Goal: Information Seeking & Learning: Learn about a topic

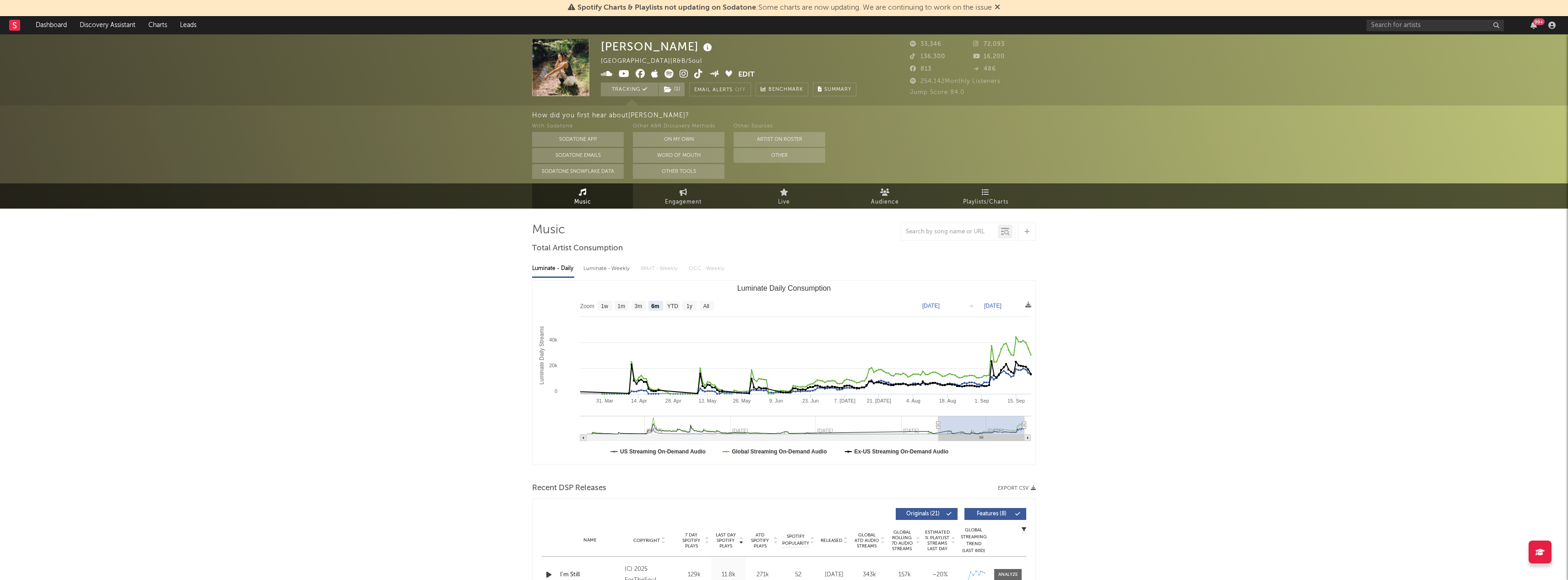
select select "6m"
click at [1394, 30] on input "text" at bounding box center [1435, 25] width 138 height 12
type input "emelie tra"
click at [1408, 46] on div "[PERSON_NAME]" at bounding box center [1449, 42] width 101 height 11
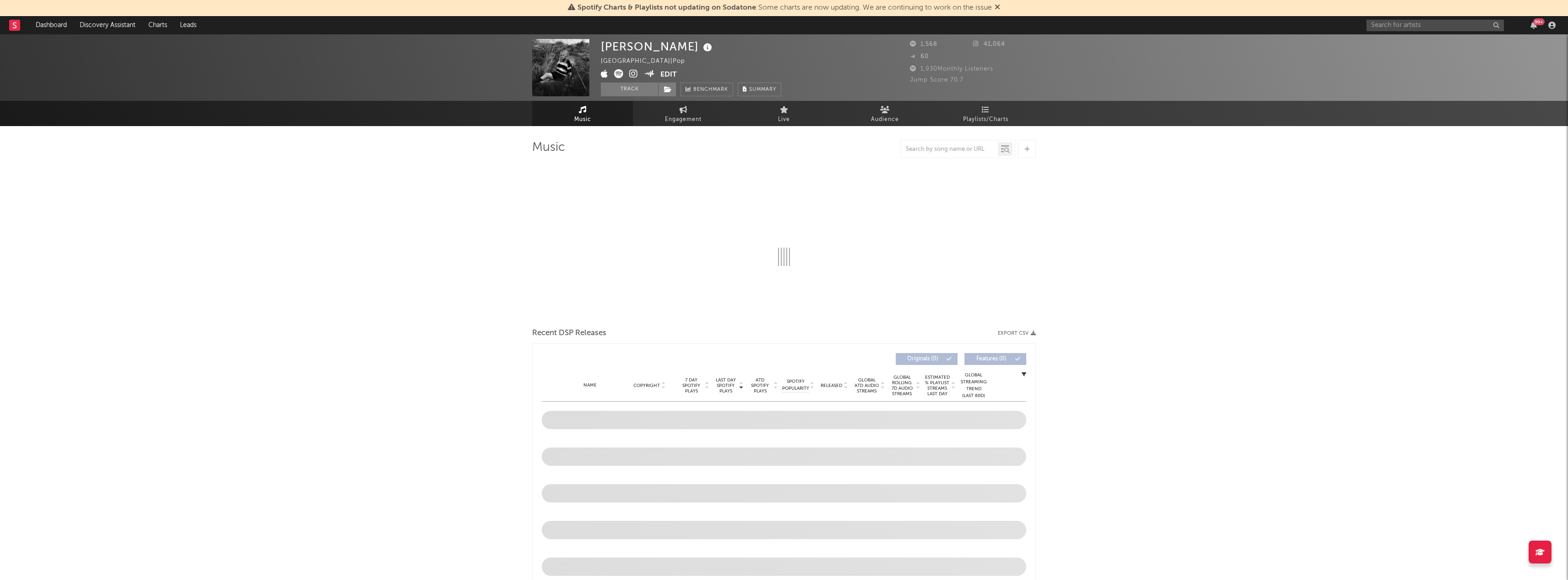
select select "6m"
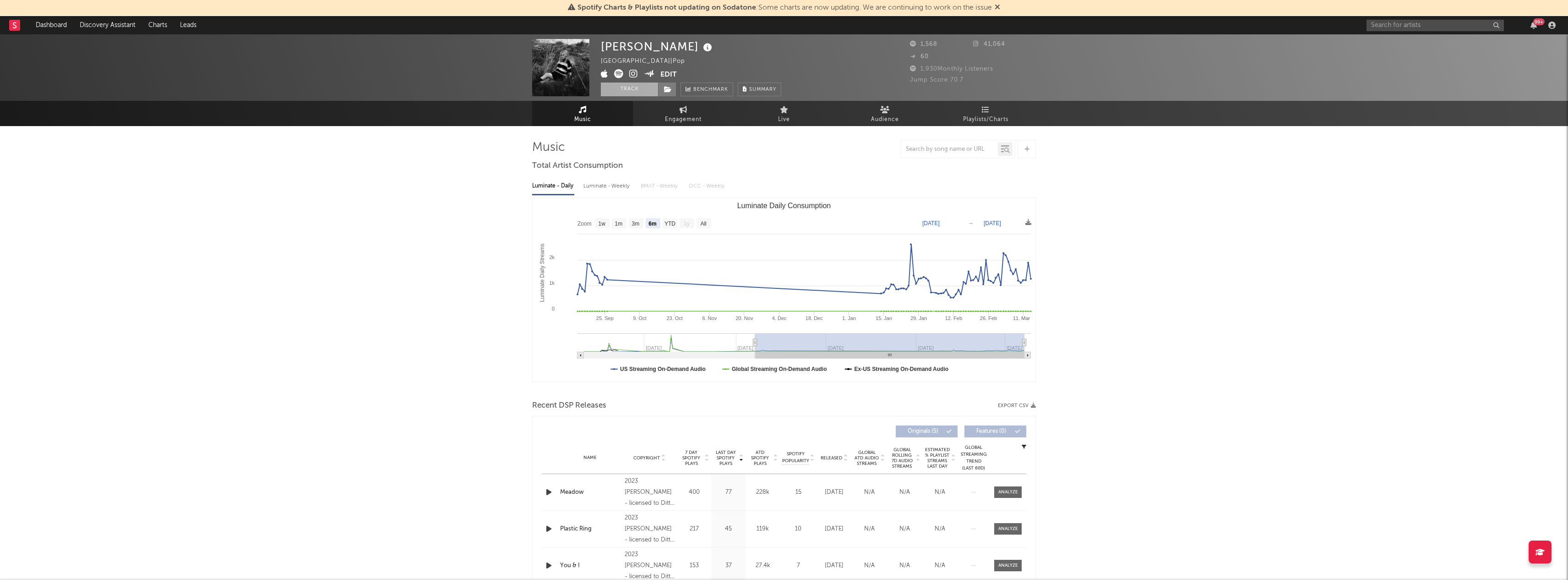
click at [633, 90] on button "Track" at bounding box center [629, 90] width 57 height 14
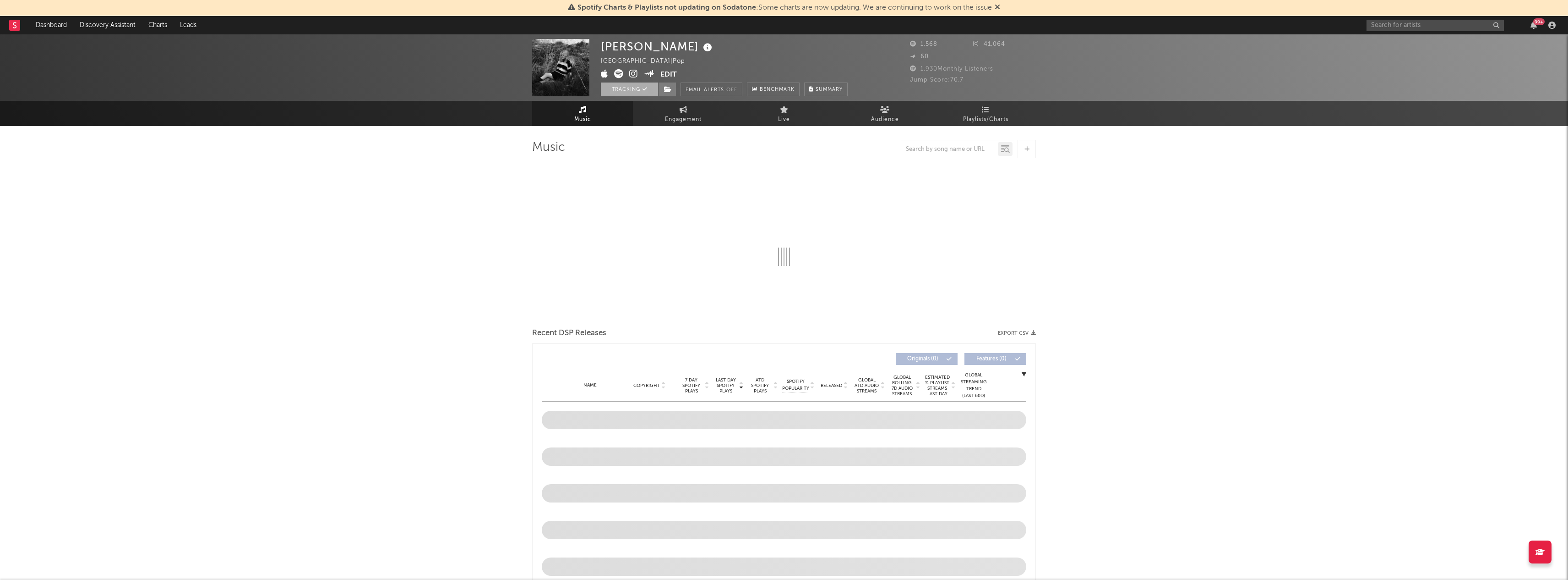
select select "6m"
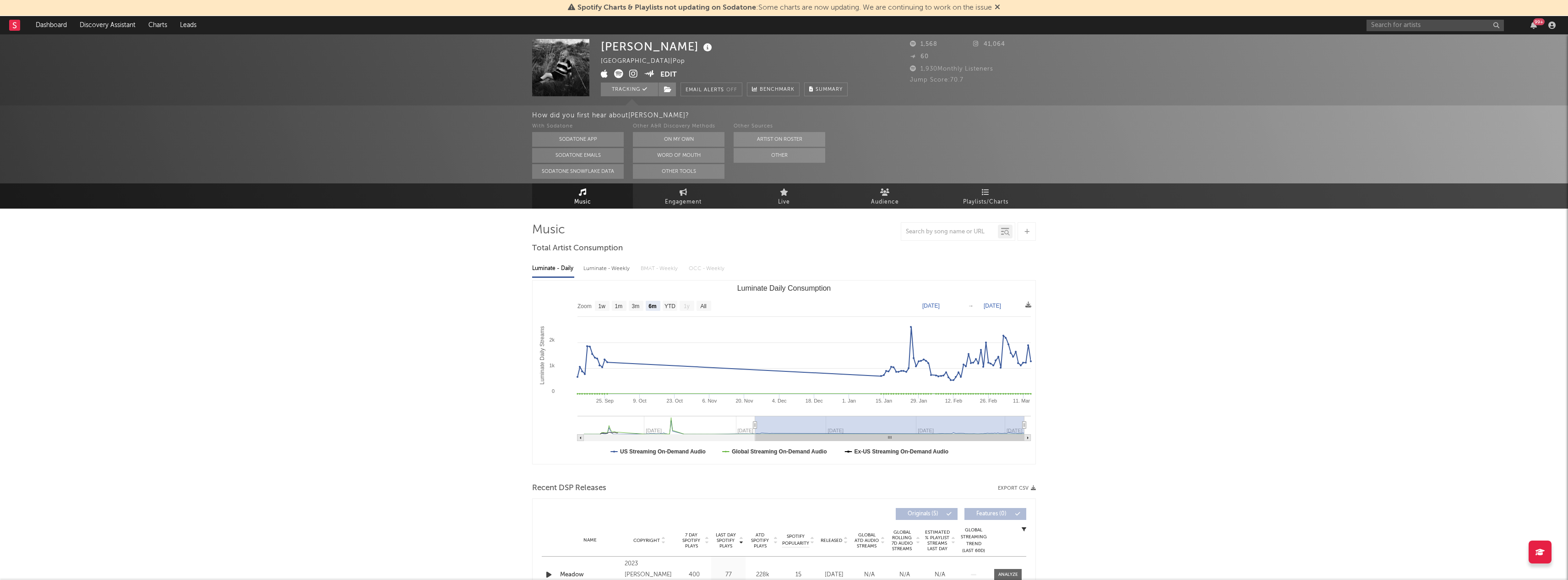
click at [1393, 18] on div "99 +" at bounding box center [1463, 25] width 193 height 18
click at [1390, 34] on div "99 +" at bounding box center [1463, 25] width 193 height 18
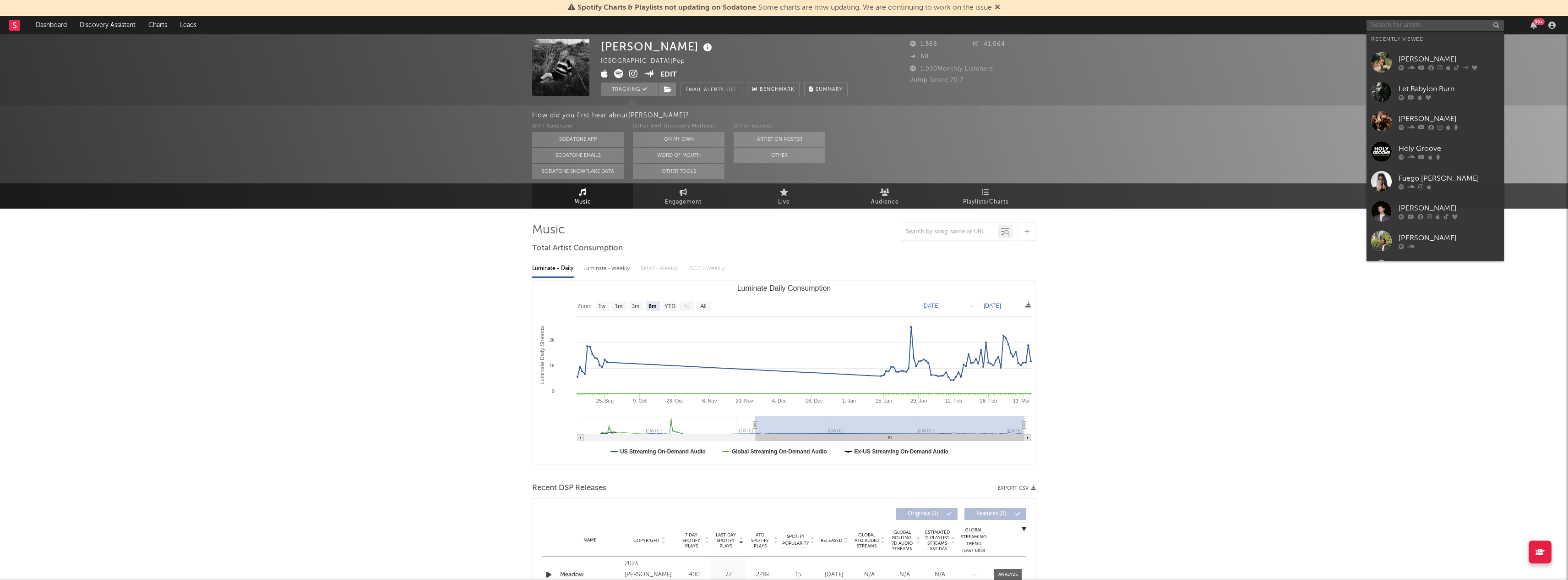
click at [1390, 28] on input "text" at bounding box center [1435, 25] width 138 height 12
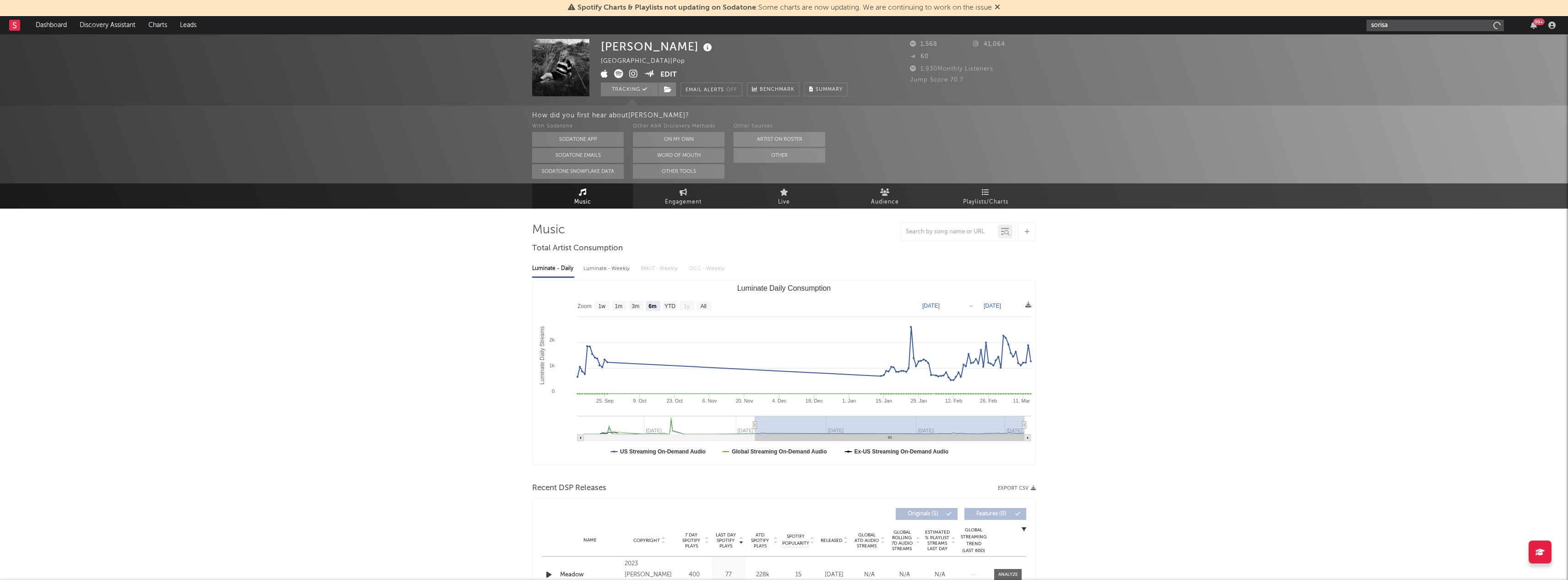
type input "sorisa"
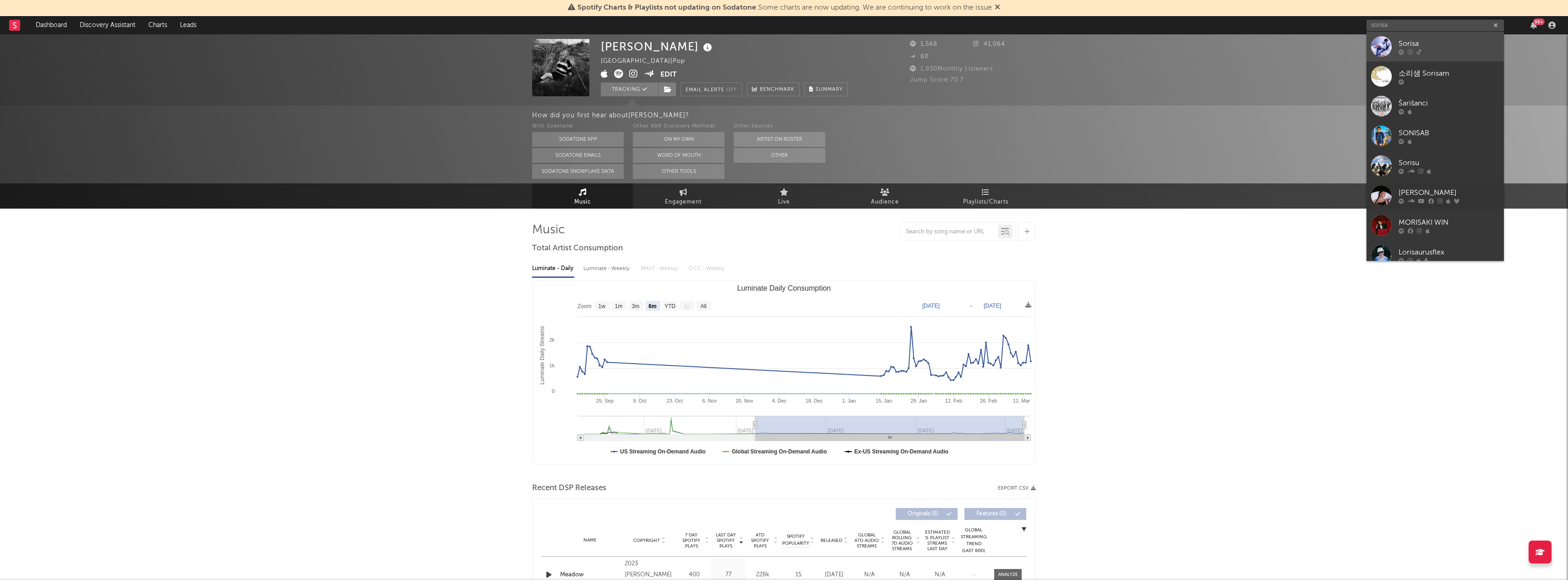
click at [1392, 40] on div at bounding box center [1381, 46] width 20 height 20
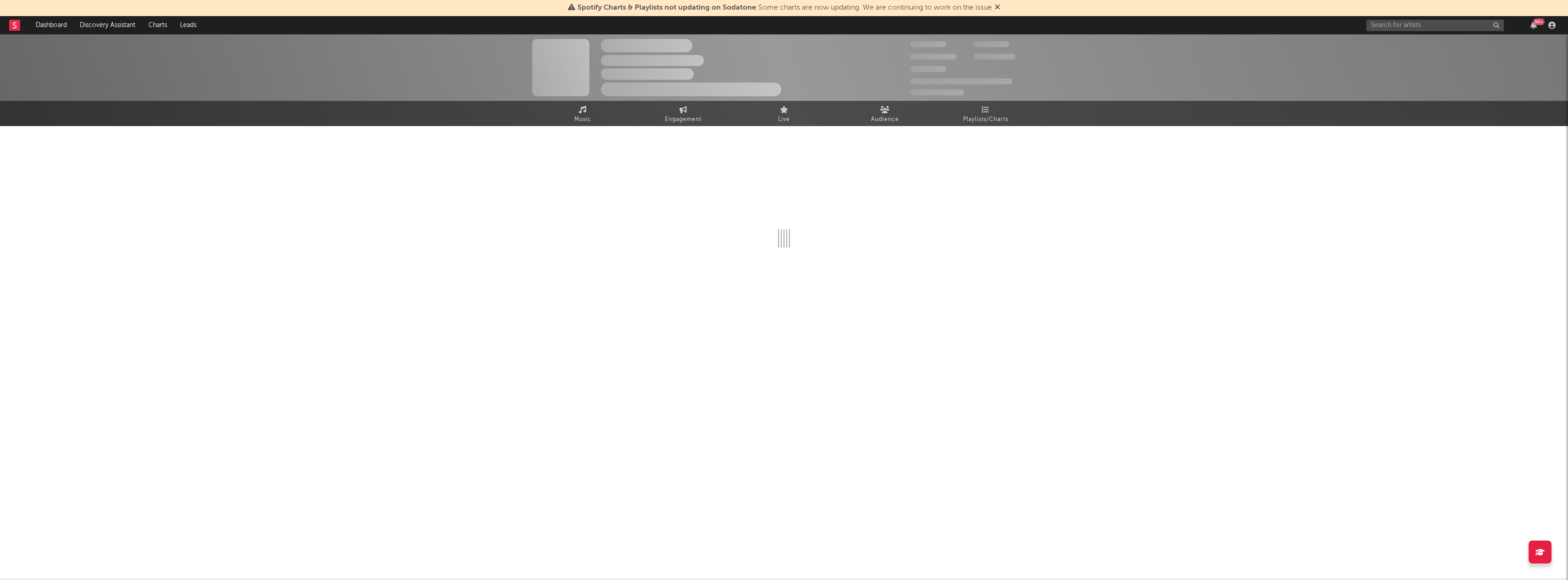
select select "1w"
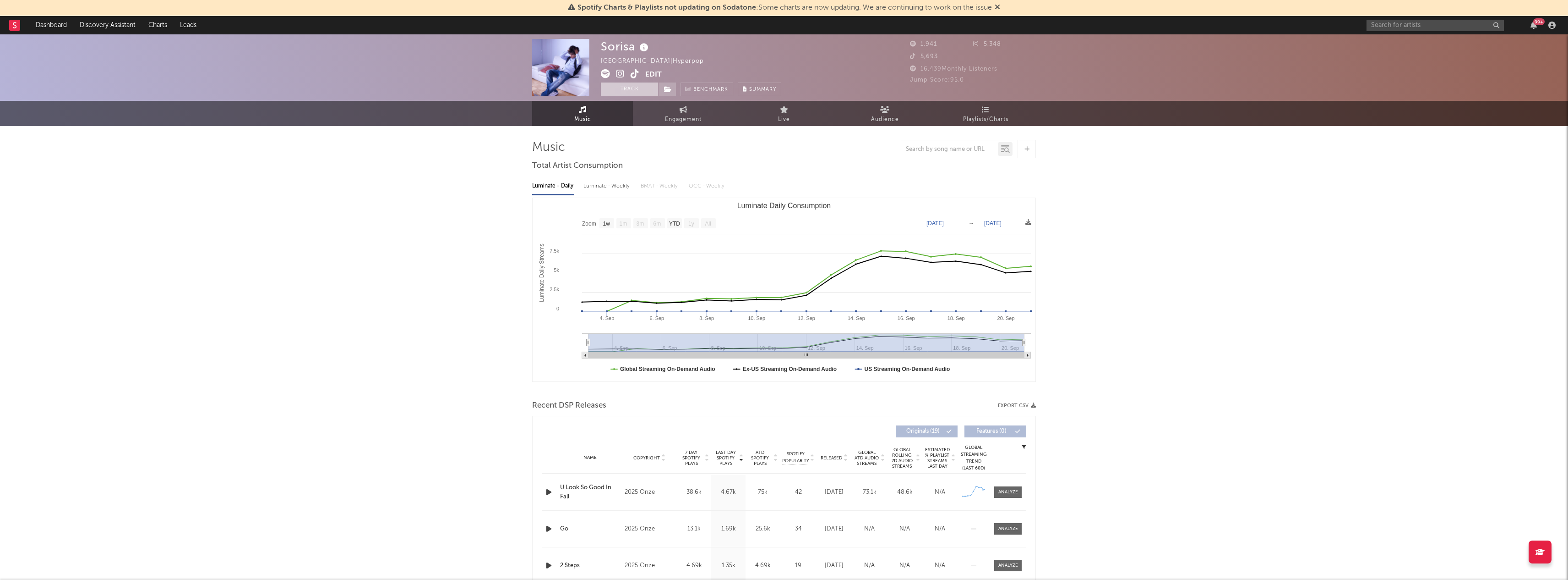
click at [618, 88] on button "Track" at bounding box center [629, 90] width 57 height 14
select select "1w"
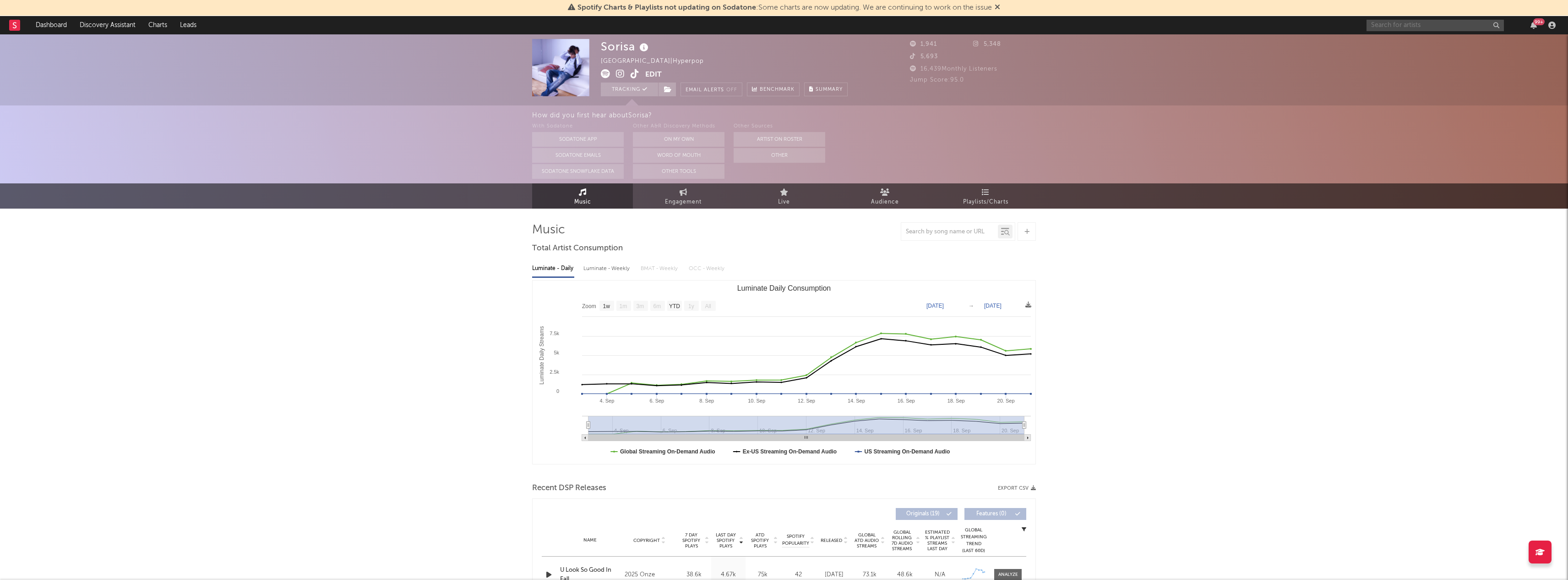
click at [1469, 25] on input "text" at bounding box center [1435, 25] width 138 height 12
type input "thoom"
click at [1393, 31] on div "thoom 99 +" at bounding box center [1463, 25] width 193 height 18
click at [1395, 29] on input "thoom" at bounding box center [1435, 25] width 138 height 12
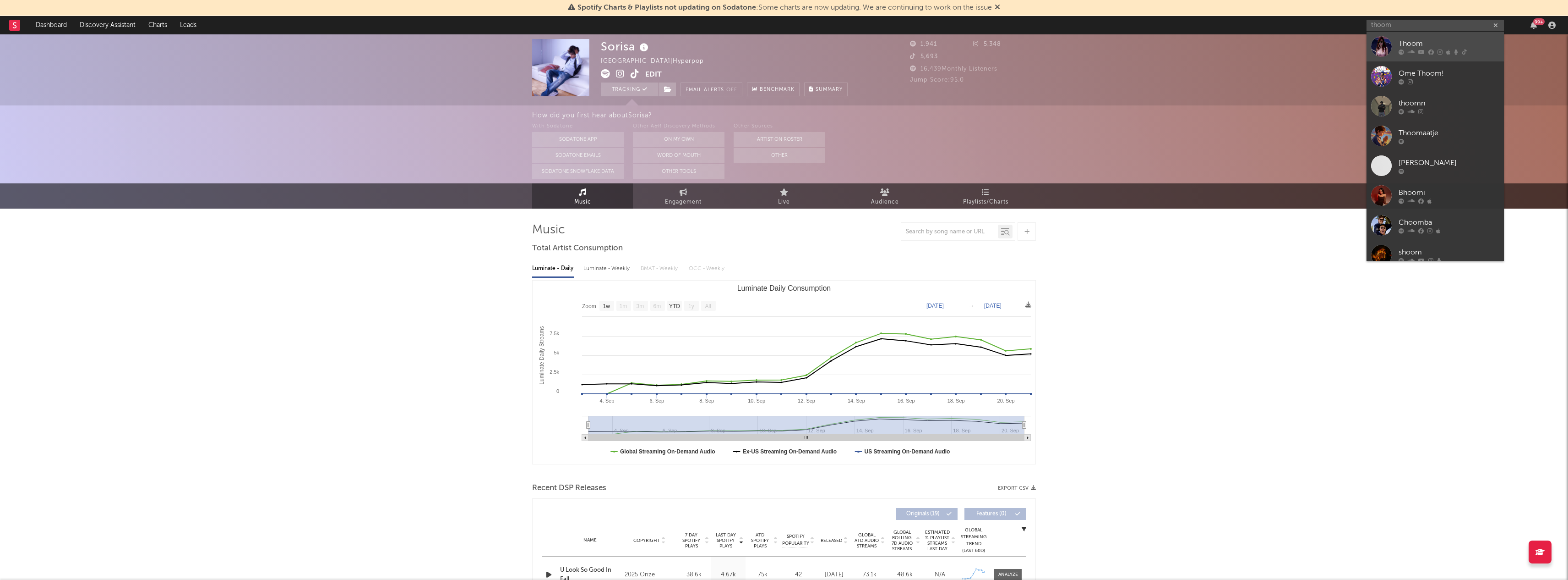
click at [1403, 41] on div "Thoom" at bounding box center [1449, 42] width 101 height 11
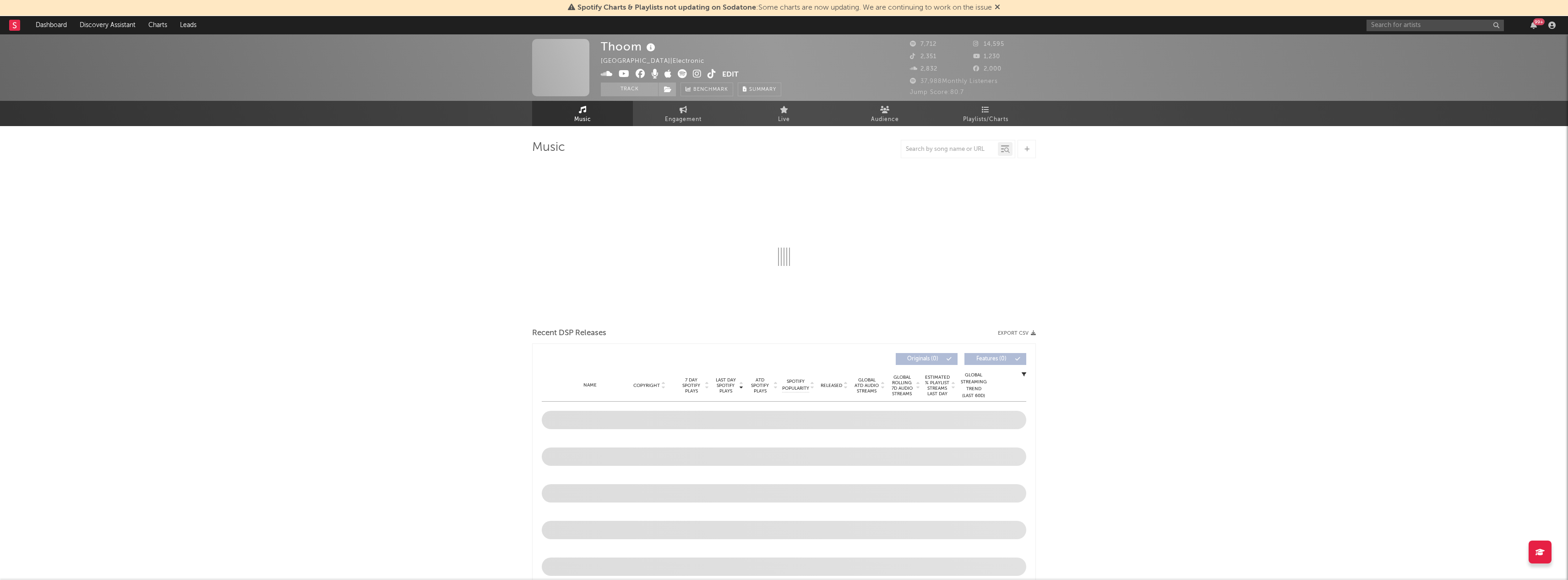
select select "6m"
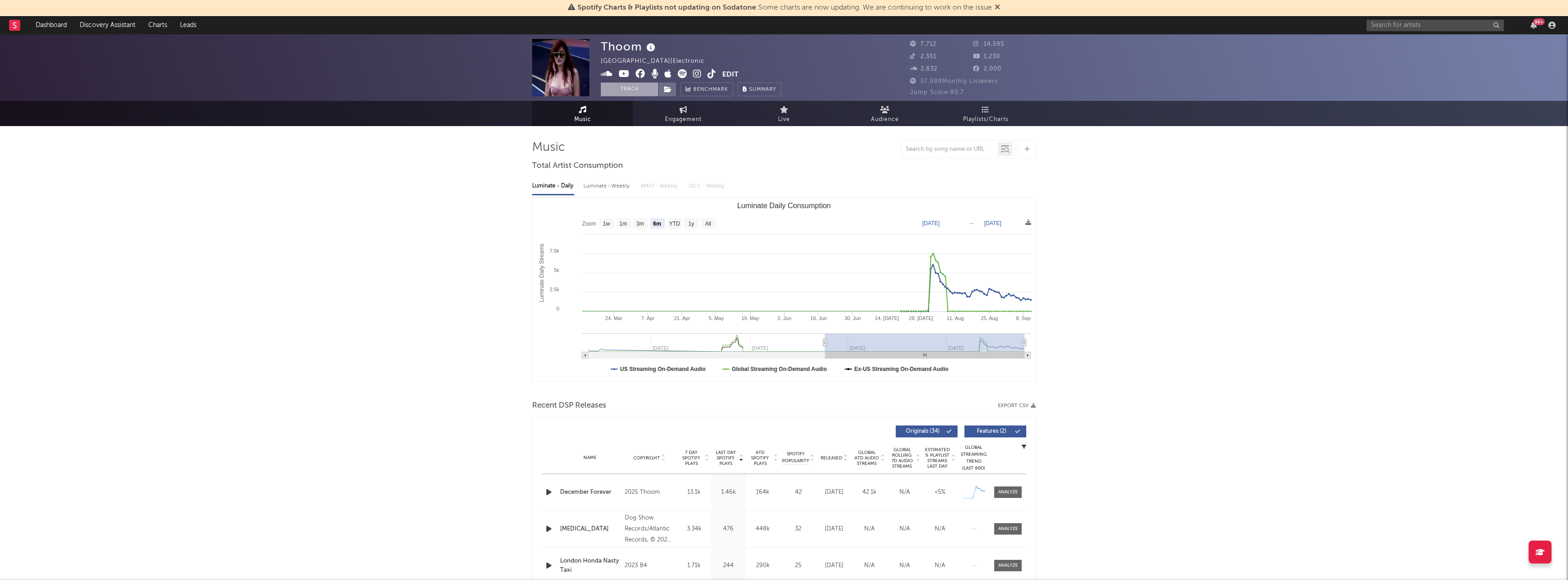
click at [636, 87] on button "Track" at bounding box center [629, 90] width 57 height 14
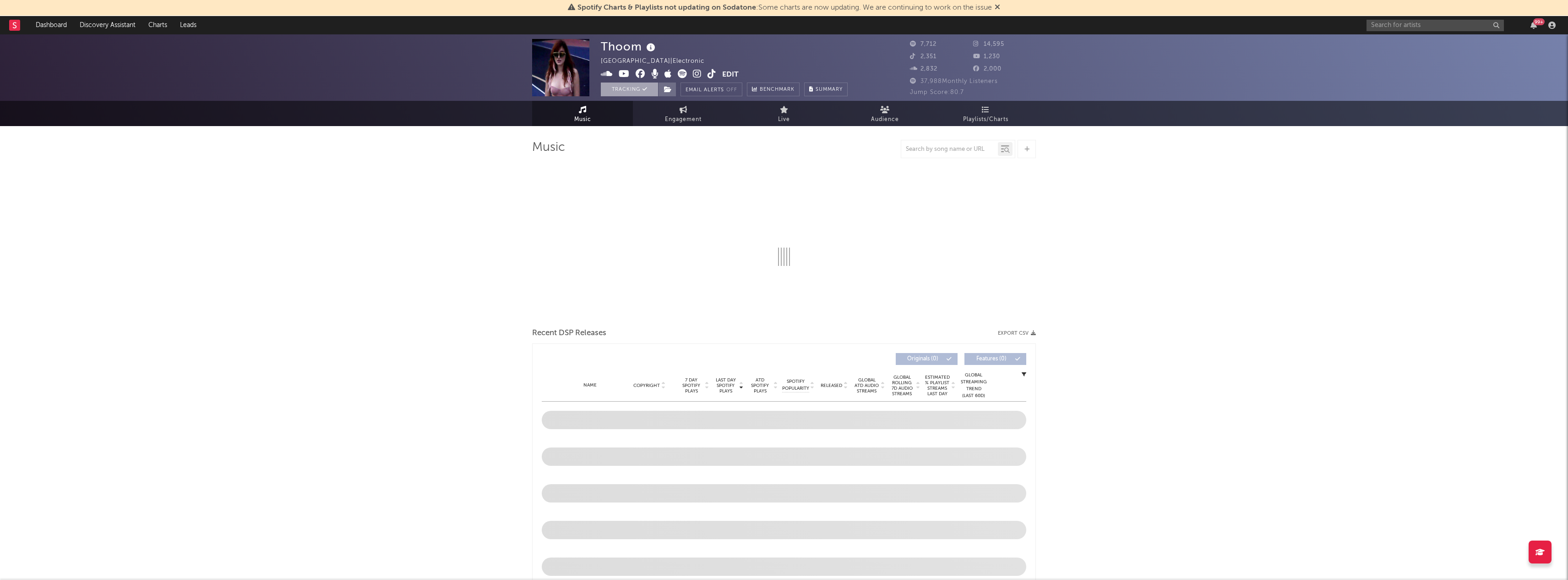
select select "6m"
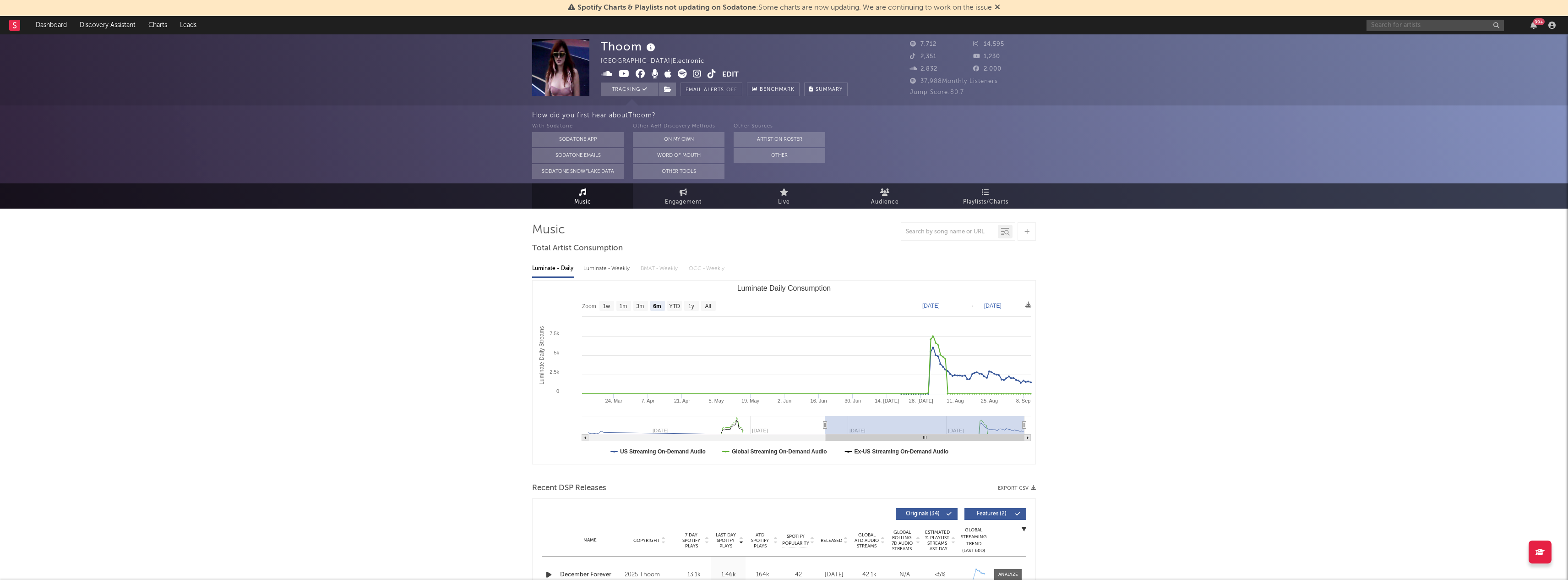
click at [1385, 24] on input "text" at bounding box center [1435, 25] width 138 height 12
click at [1405, 28] on input "khel" at bounding box center [1435, 25] width 138 height 12
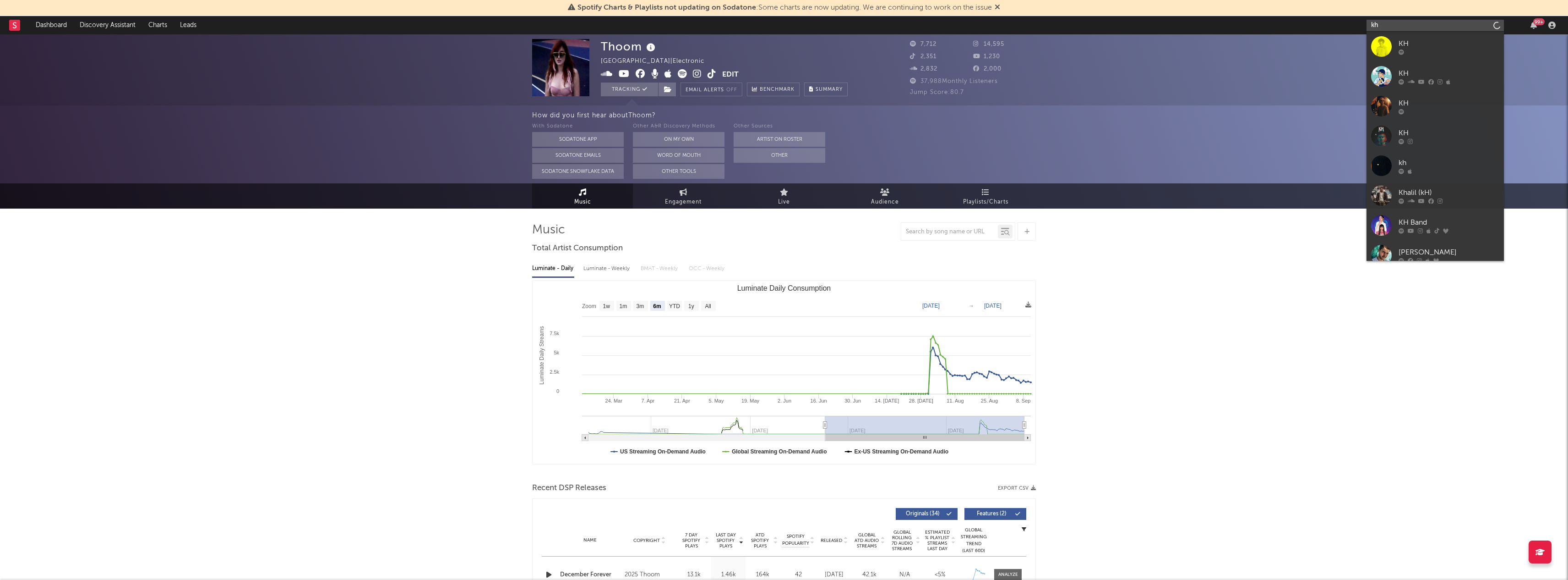
type input "k"
type input "KHEL"
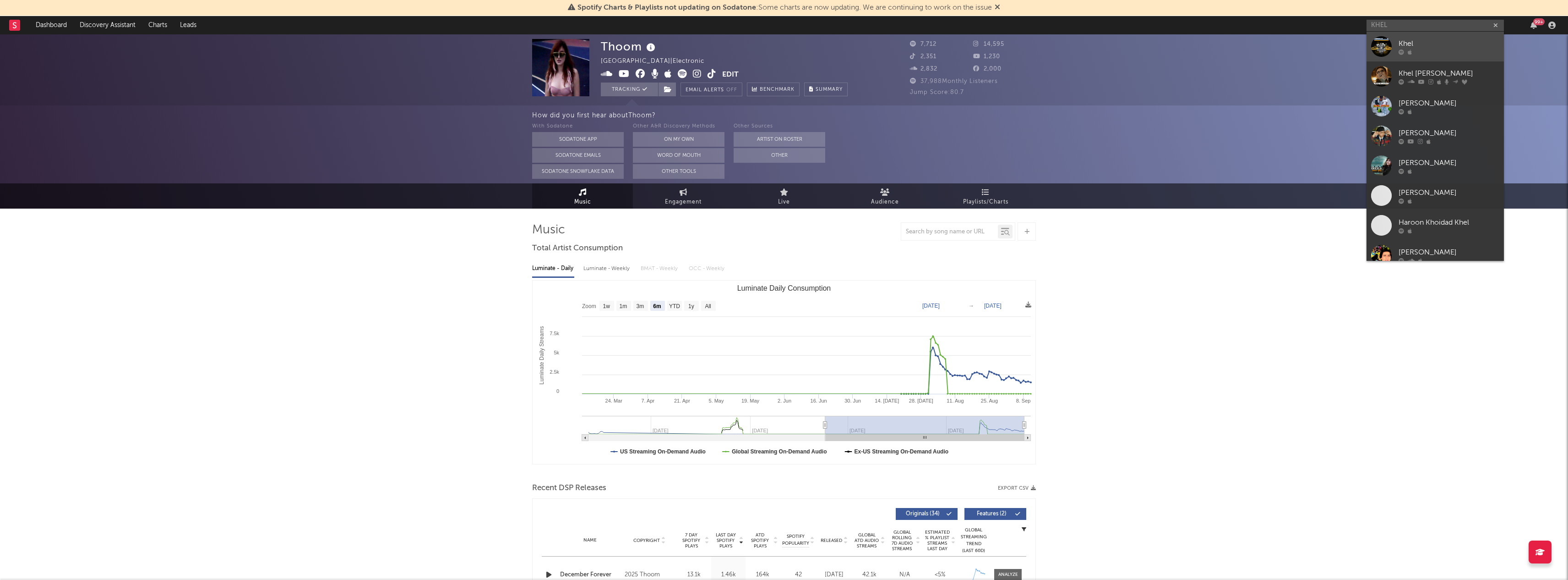
click at [1399, 41] on div "Khel" at bounding box center [1449, 42] width 101 height 11
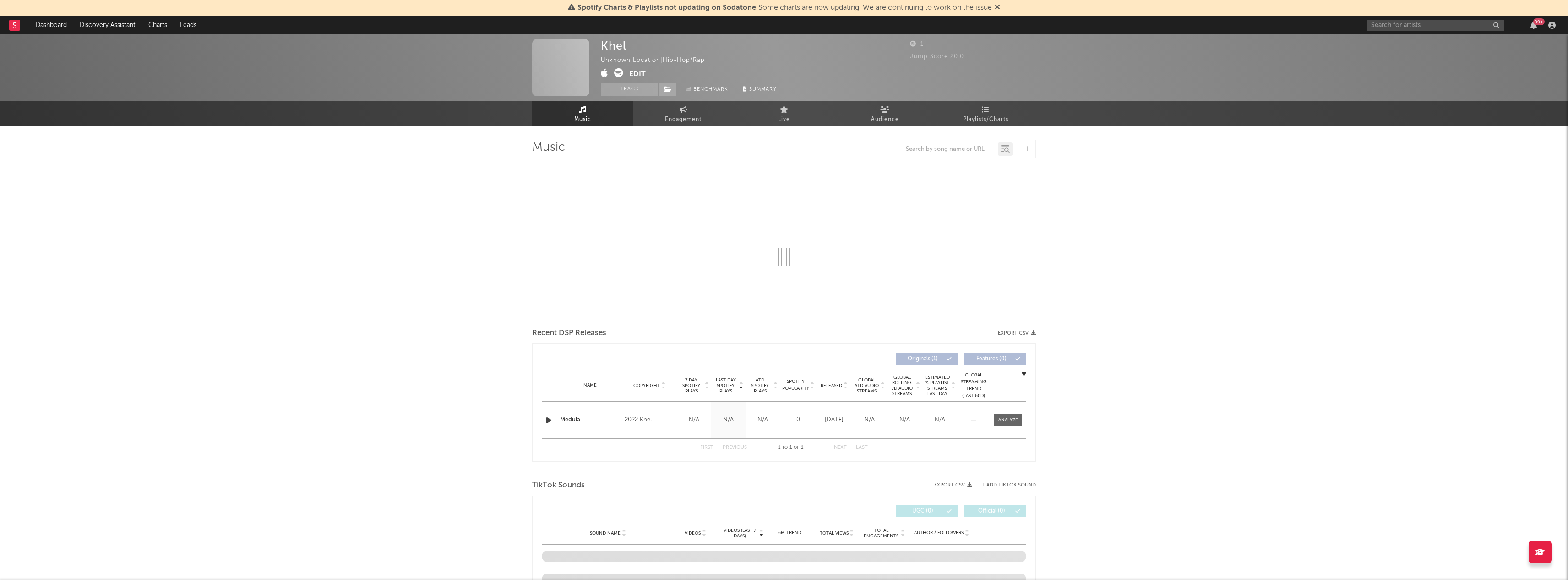
select select "1w"
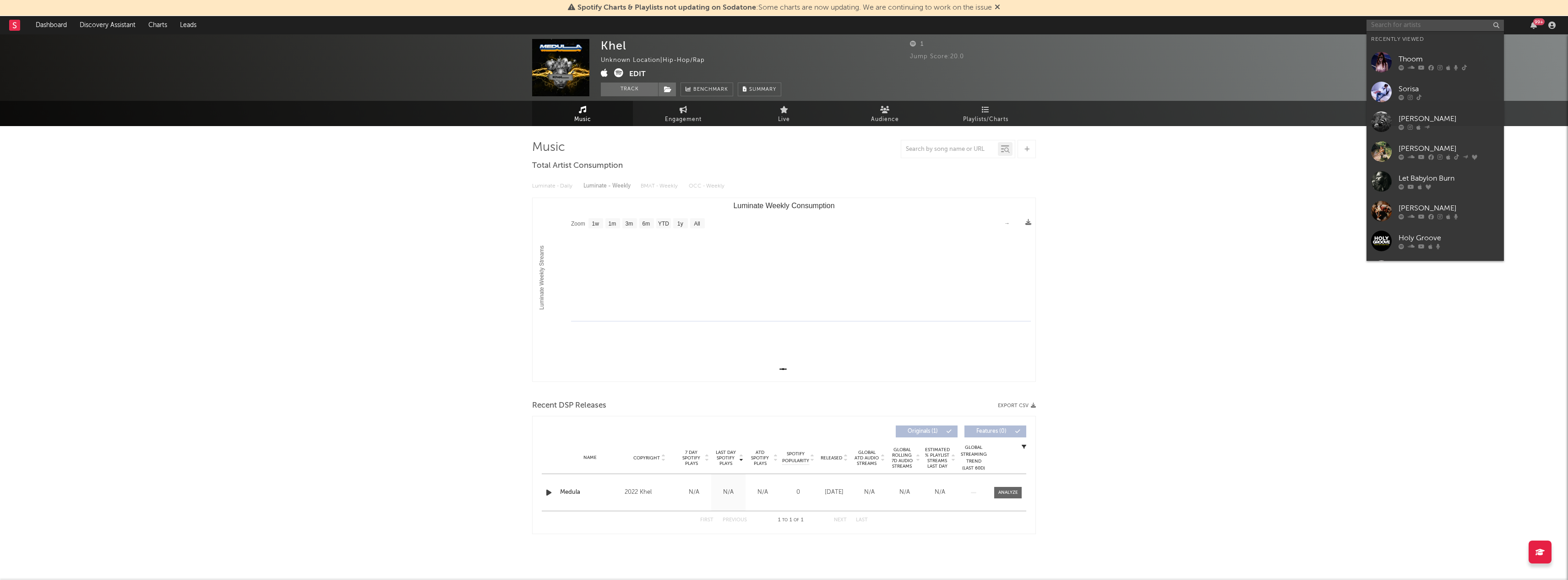
click at [1373, 21] on input "text" at bounding box center [1435, 25] width 138 height 12
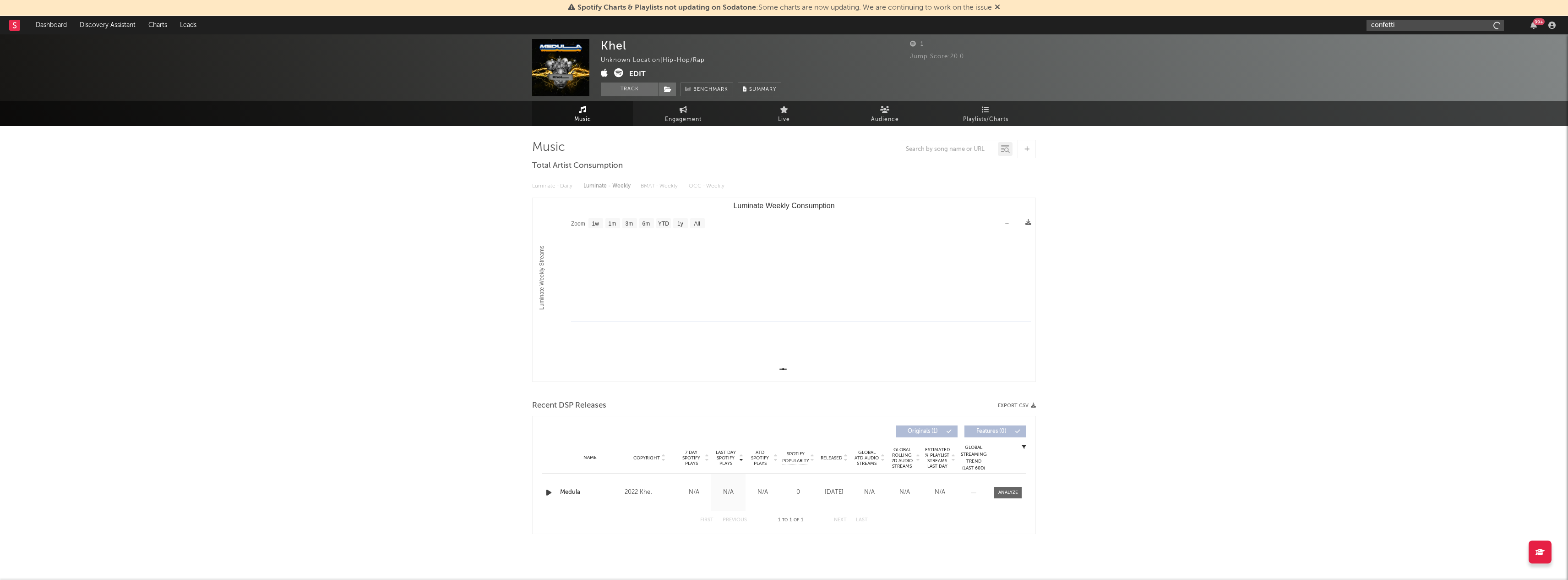
type input "confetti"
click at [1431, 26] on input "confetti" at bounding box center [1435, 25] width 138 height 12
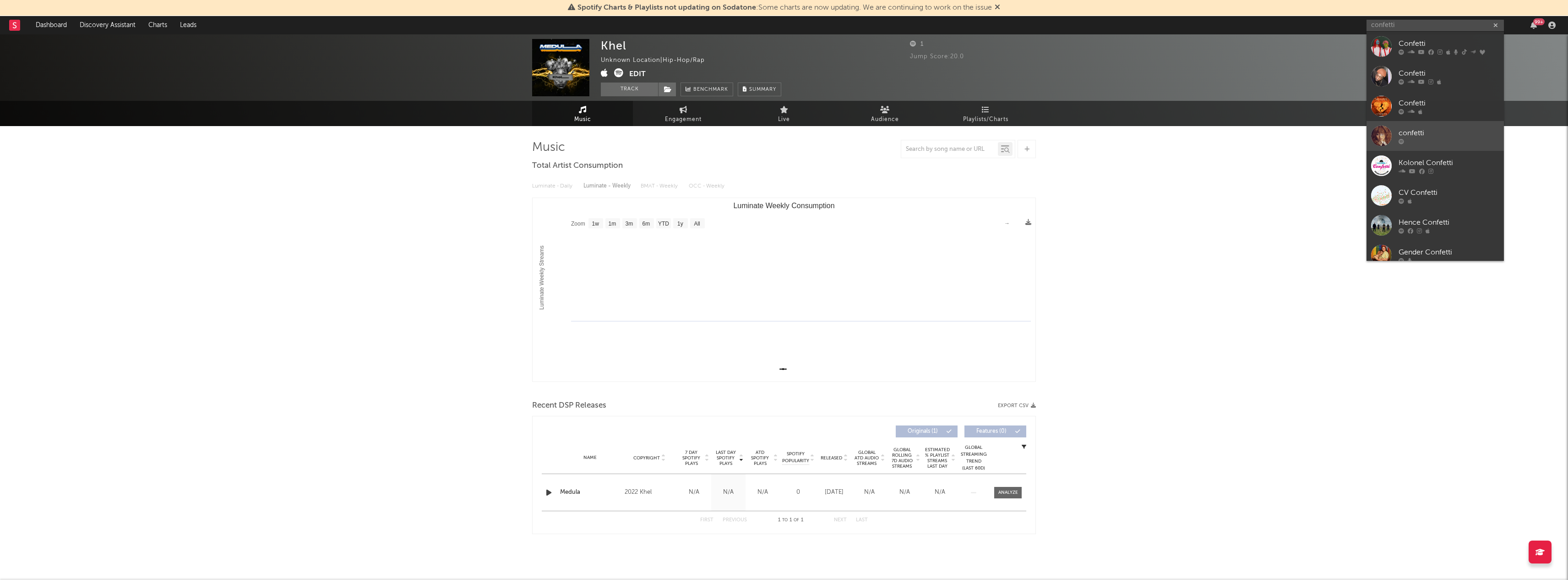
click at [1408, 130] on div "confetti" at bounding box center [1449, 132] width 101 height 11
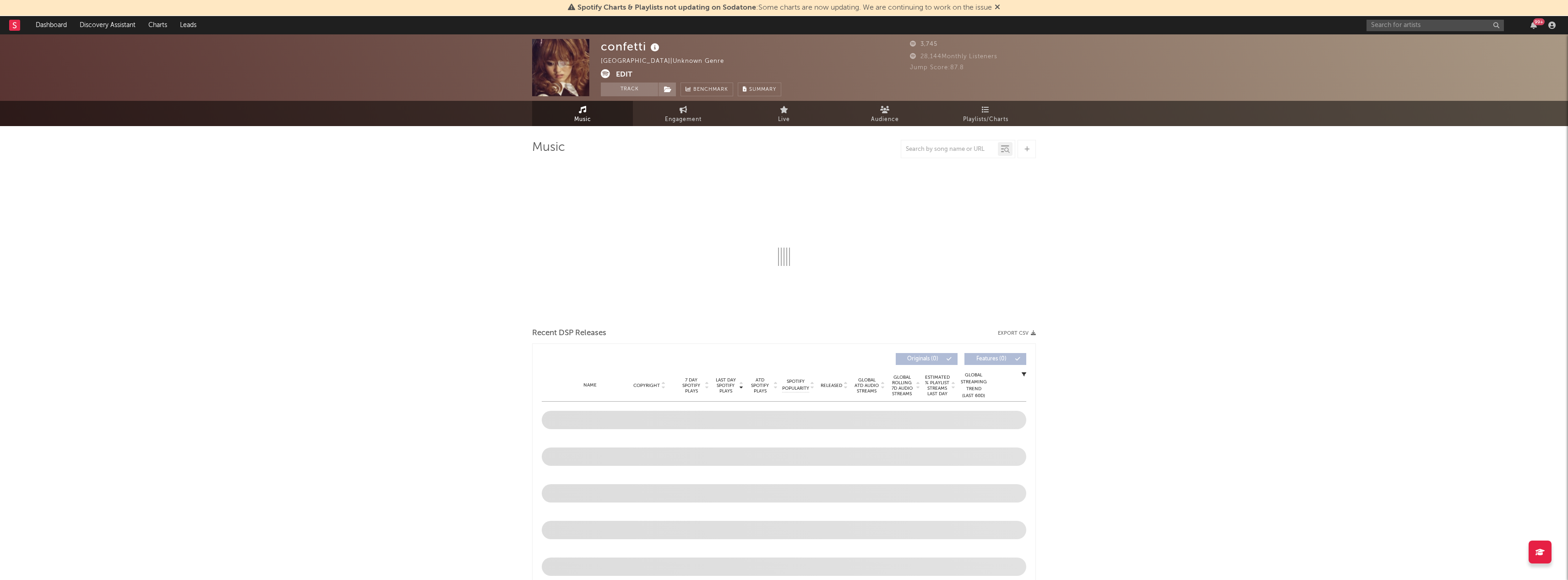
select select "1w"
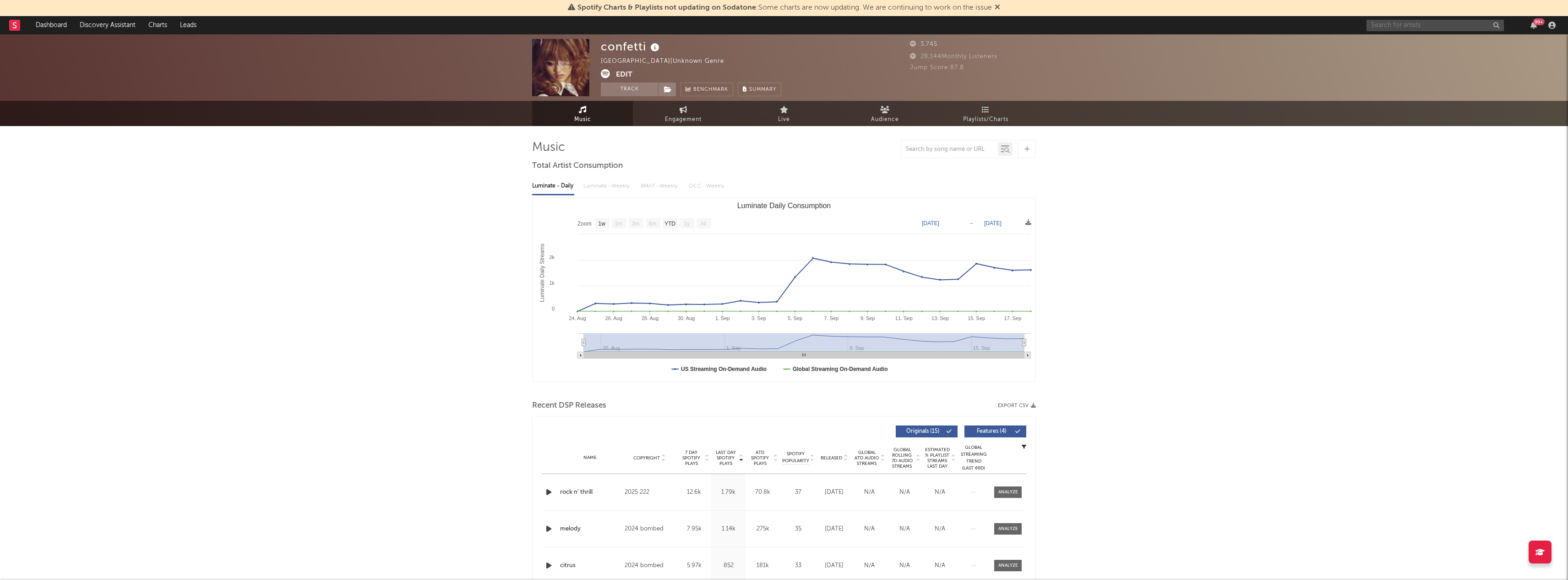
click at [1397, 21] on input "text" at bounding box center [1435, 25] width 138 height 12
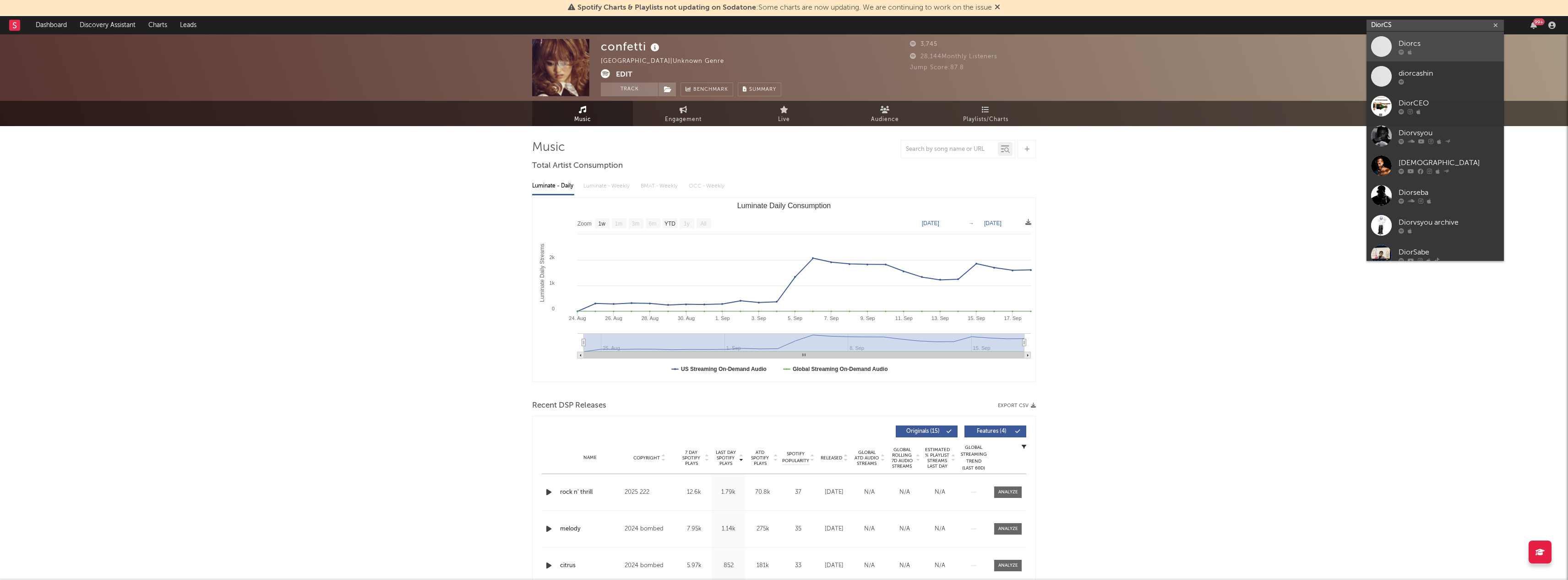
type input "DiorCS"
click at [1408, 41] on div "Diorcs" at bounding box center [1449, 42] width 101 height 11
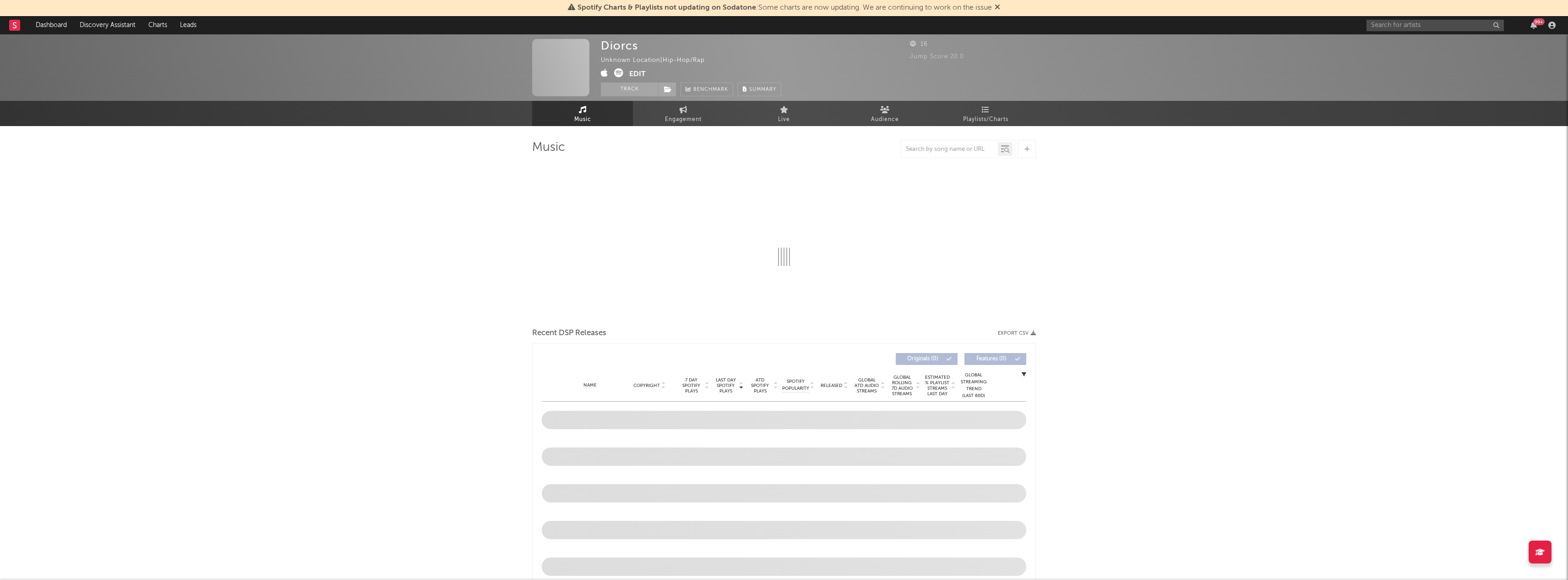
select select "1w"
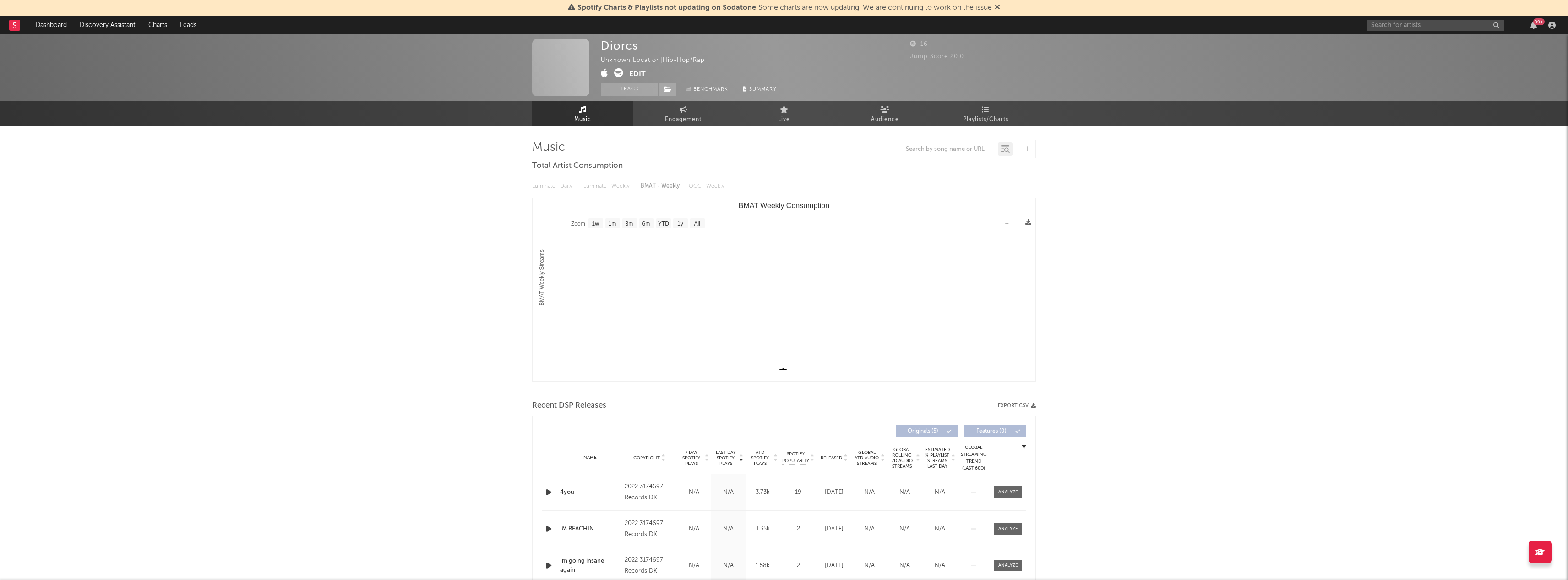
click at [1366, 20] on nav "Dashboard Discovery Assistant Charts Leads 99 +" at bounding box center [784, 25] width 1568 height 18
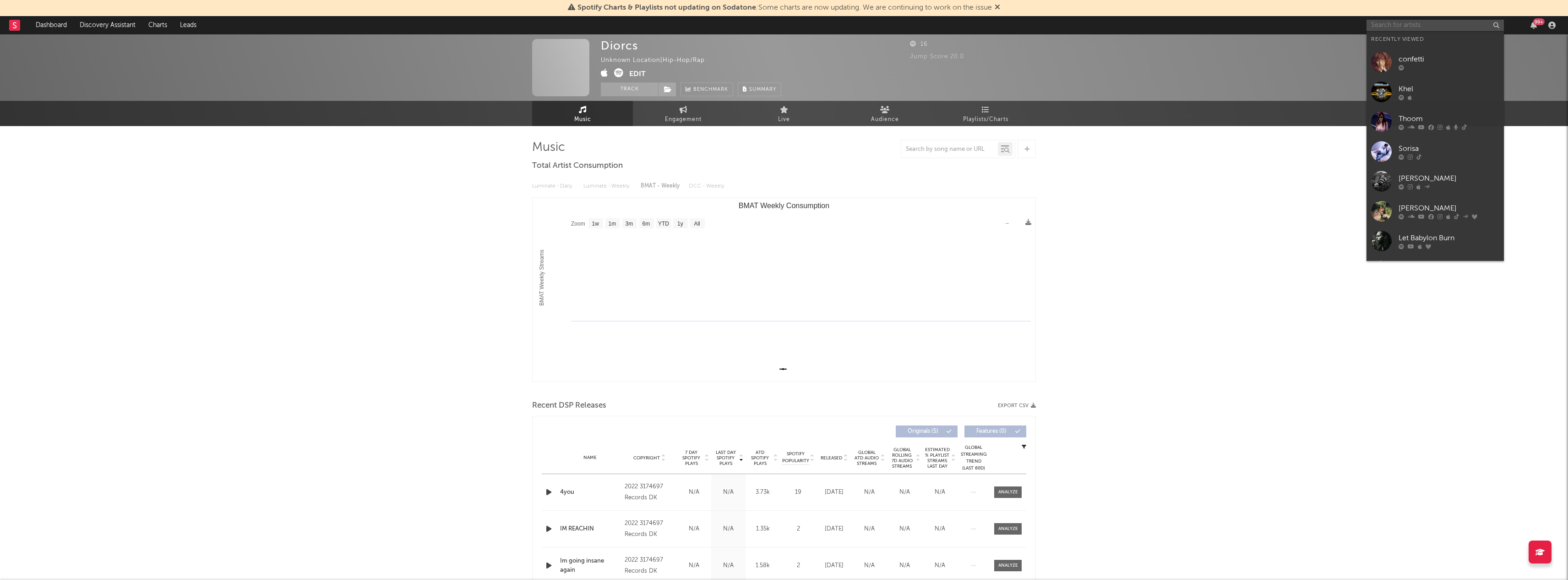
click at [1380, 20] on input "text" at bounding box center [1435, 25] width 138 height 12
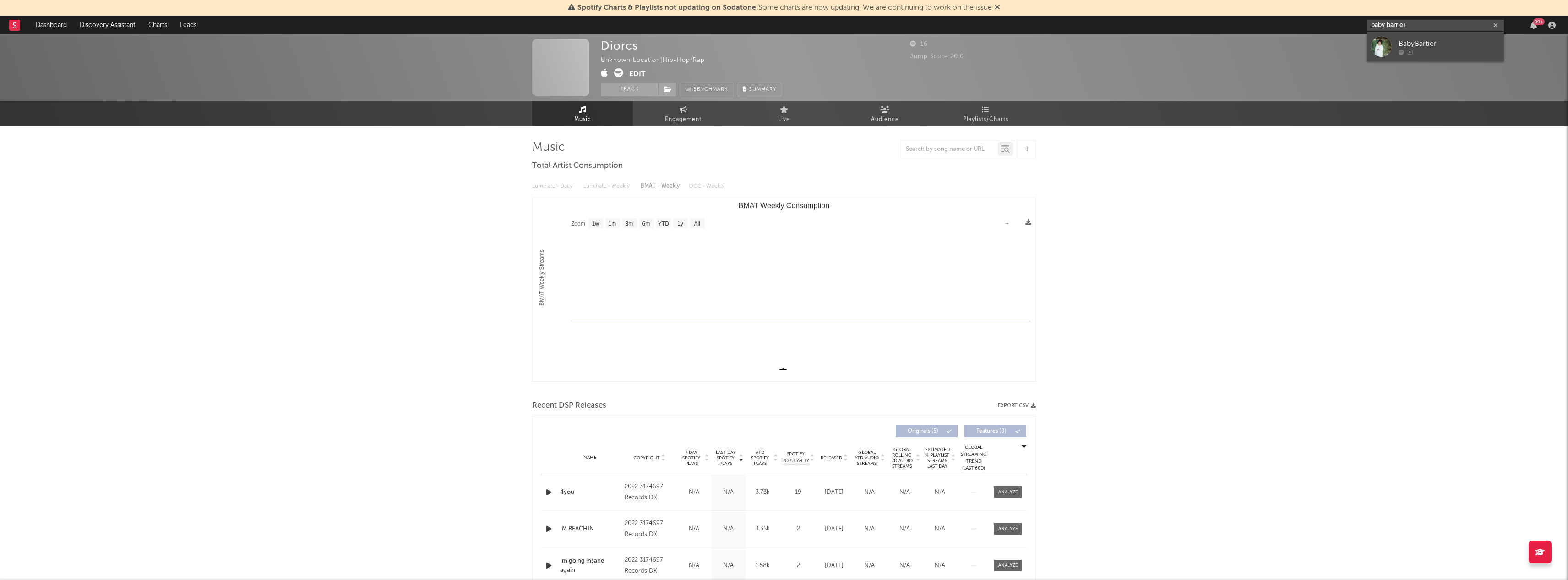
type input "baby barrier"
drag, startPoint x: 1412, startPoint y: 41, endPoint x: 1414, endPoint y: 45, distance: 4.5
click at [1414, 45] on div "BabyBartier" at bounding box center [1449, 42] width 101 height 11
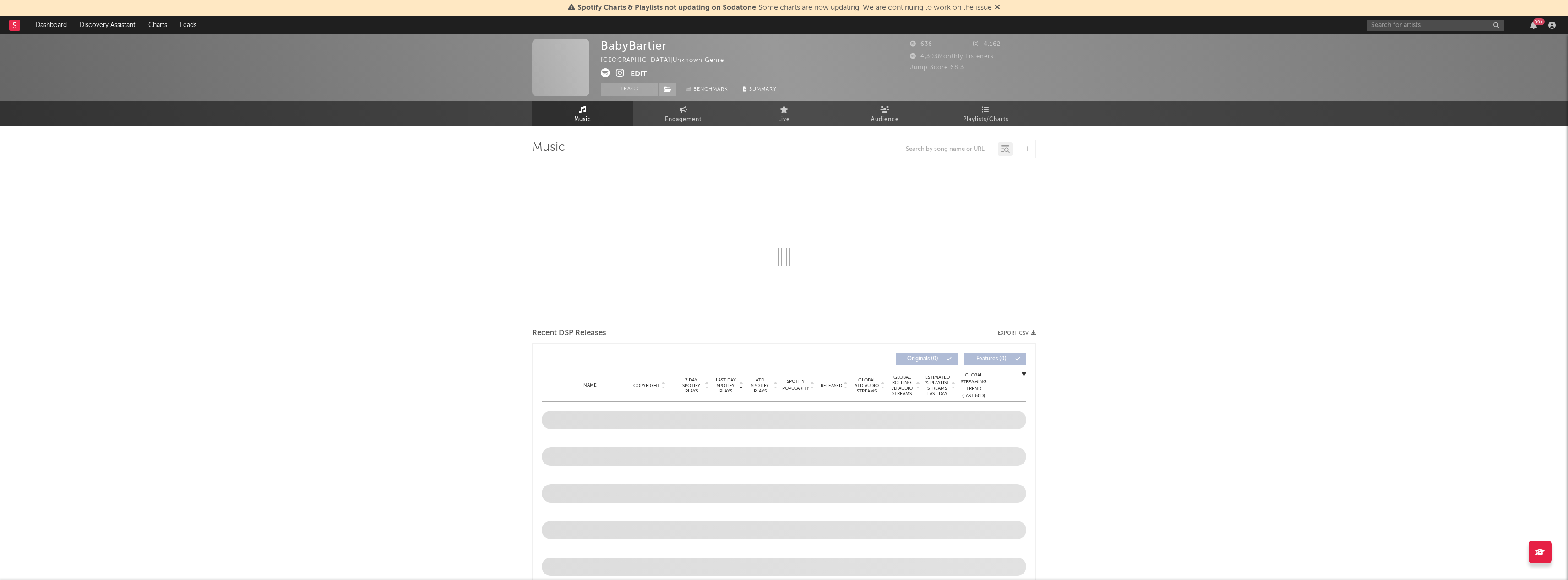
select select "6m"
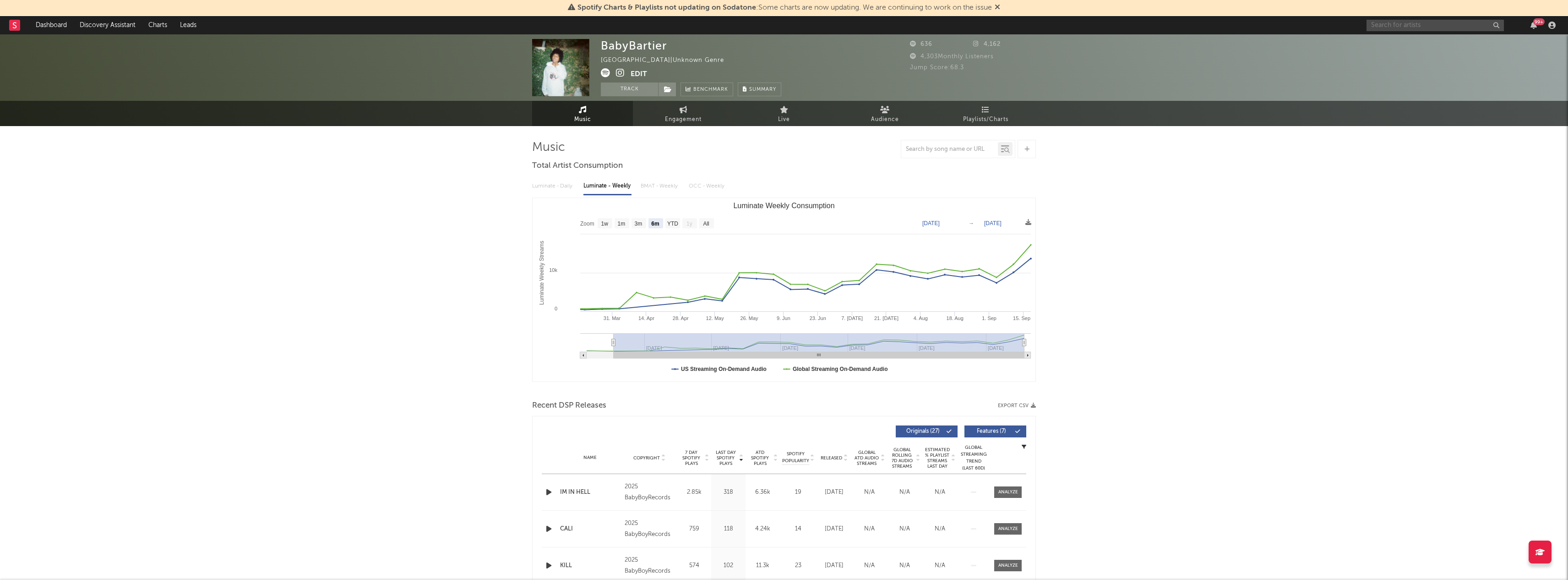
click at [1385, 23] on input "text" at bounding box center [1435, 25] width 138 height 12
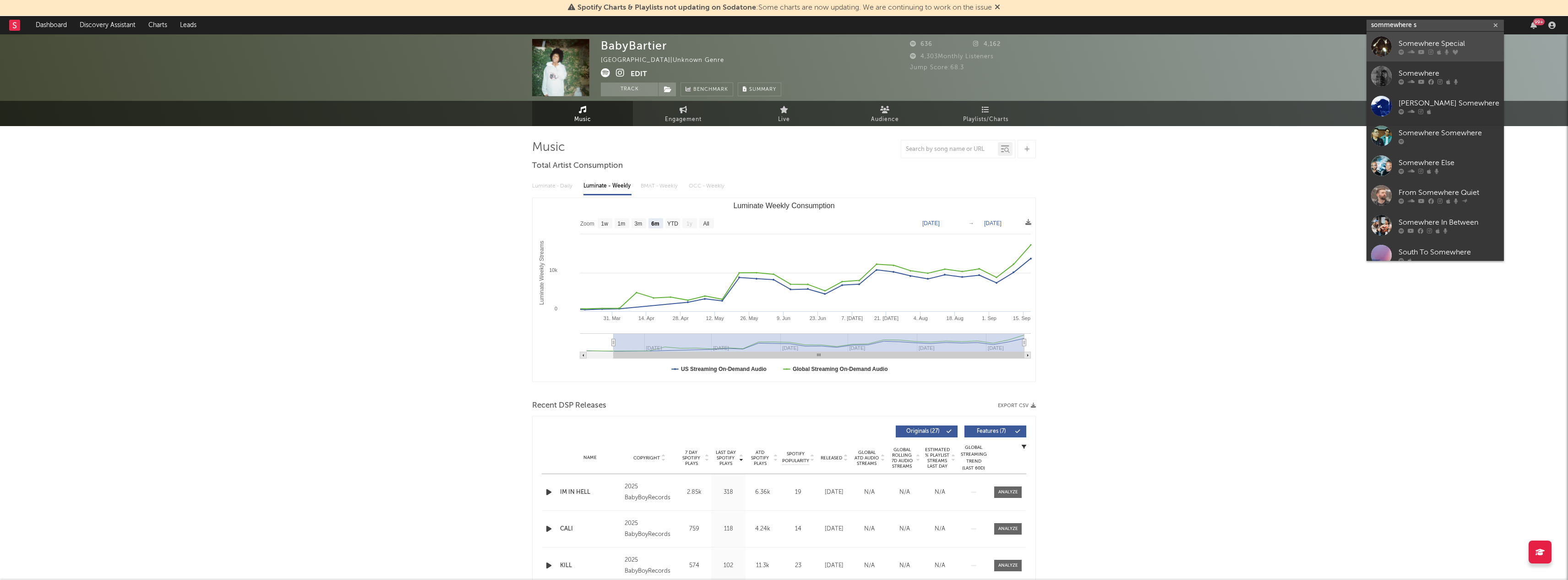
type input "sommewhere s"
click at [1413, 41] on div "Somewhere Special" at bounding box center [1449, 42] width 101 height 11
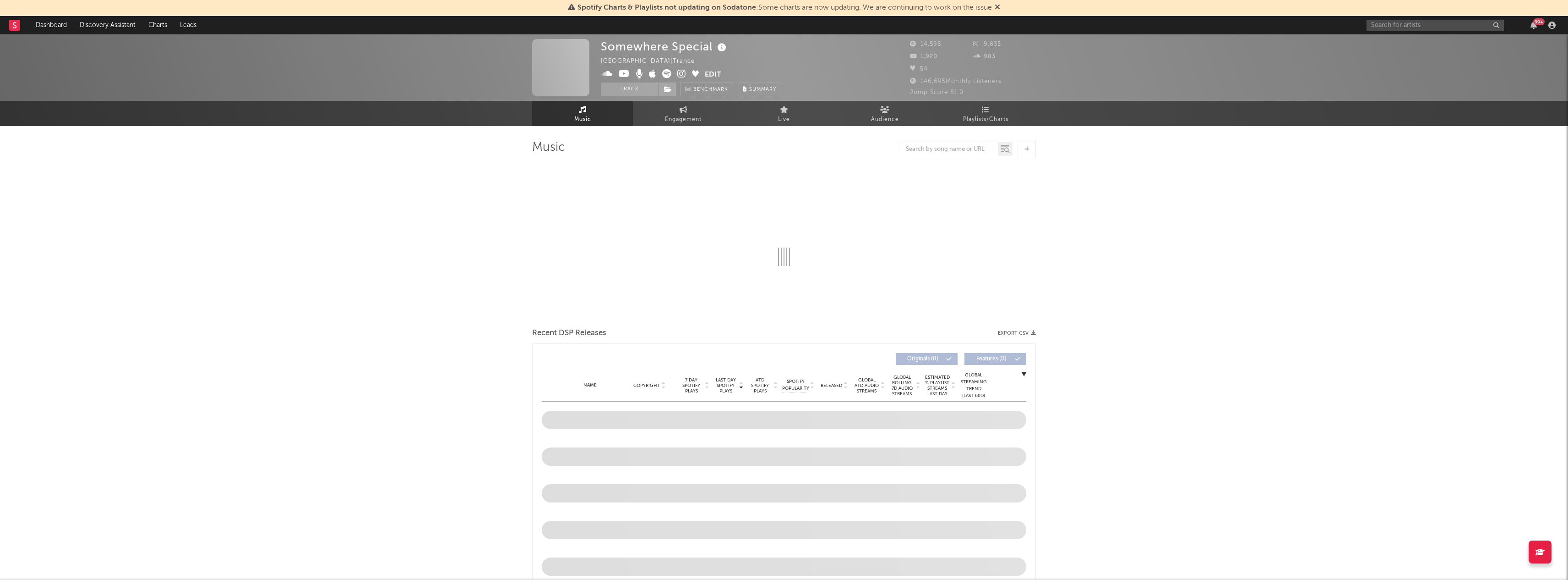
select select "6m"
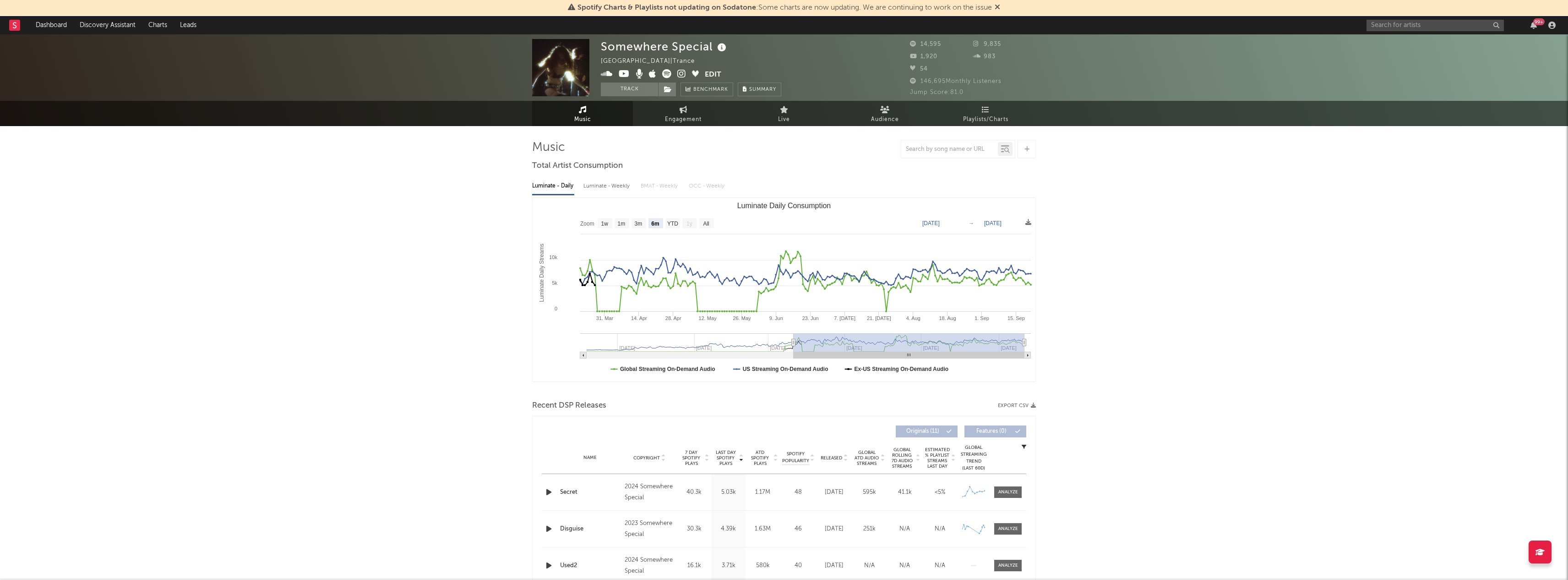
click at [1384, 34] on div "99 +" at bounding box center [1463, 25] width 193 height 18
click at [1384, 29] on input "text" at bounding box center [1435, 25] width 138 height 12
type input "dolo200"
drag, startPoint x: 1406, startPoint y: 37, endPoint x: 1391, endPoint y: 43, distance: 16.2
click at [1406, 37] on link "dolo2000" at bounding box center [1435, 46] width 138 height 30
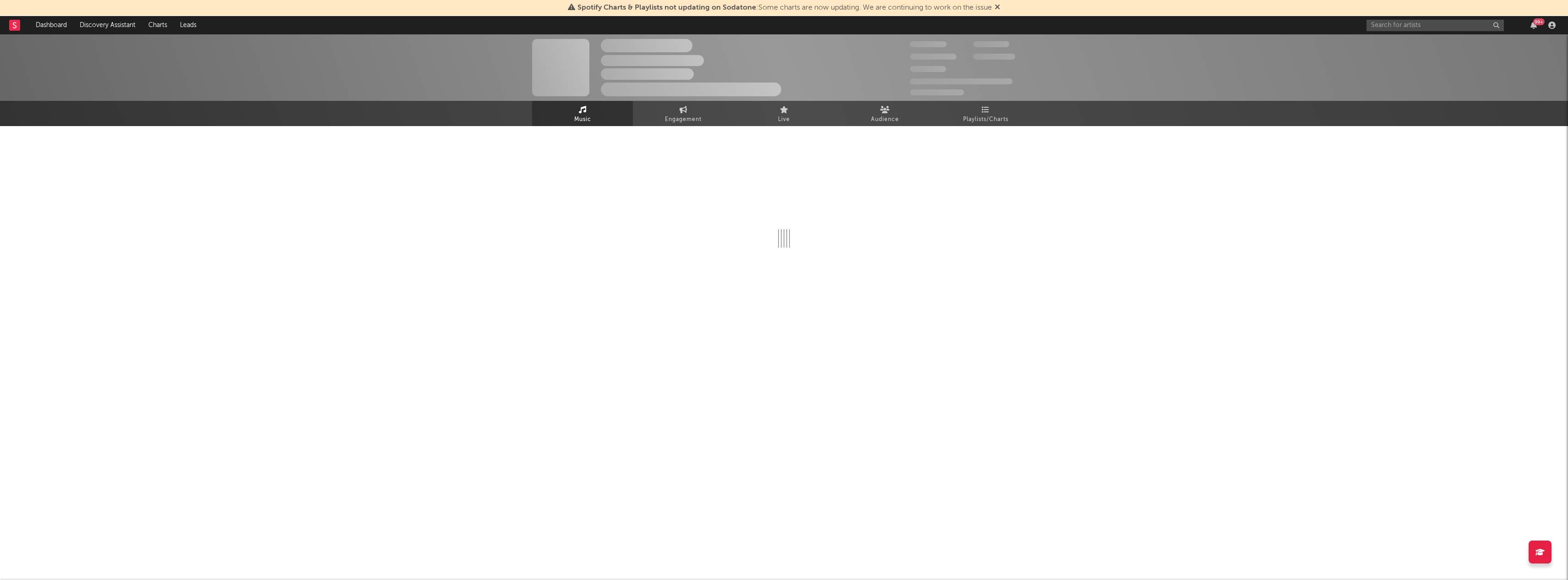
select select "6m"
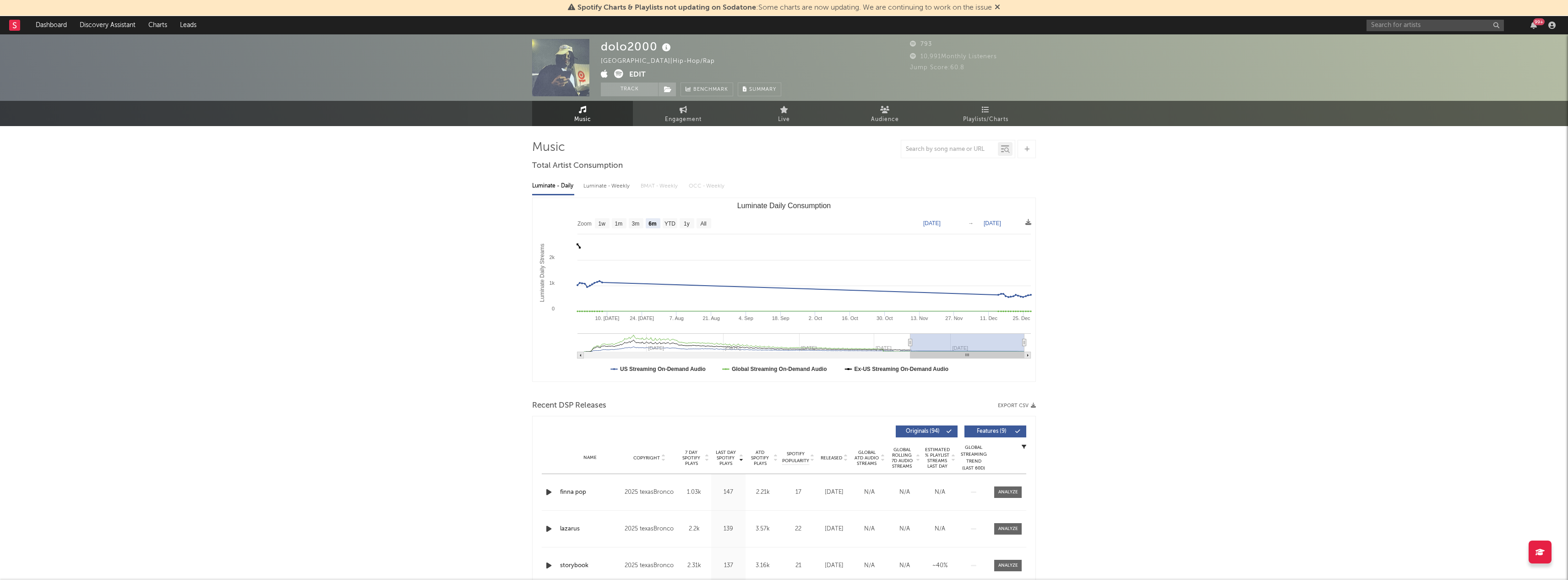
click at [1382, 32] on div "99 +" at bounding box center [1463, 25] width 193 height 18
click at [1381, 25] on input "text" at bounding box center [1435, 25] width 138 height 12
type input "struggle child"
drag, startPoint x: 1419, startPoint y: 40, endPoint x: 1425, endPoint y: 42, distance: 6.3
click at [1425, 42] on div "Strugglechildd" at bounding box center [1449, 42] width 101 height 11
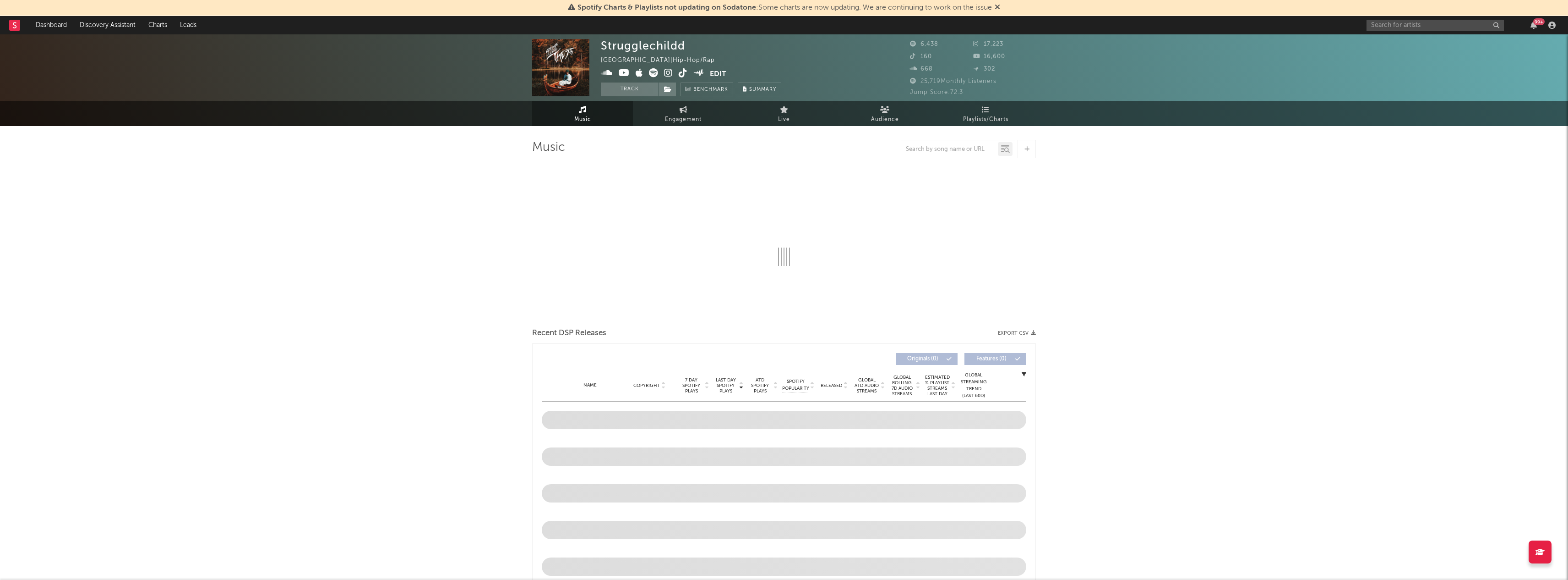
select select "6m"
